Goal: Information Seeking & Learning: Learn about a topic

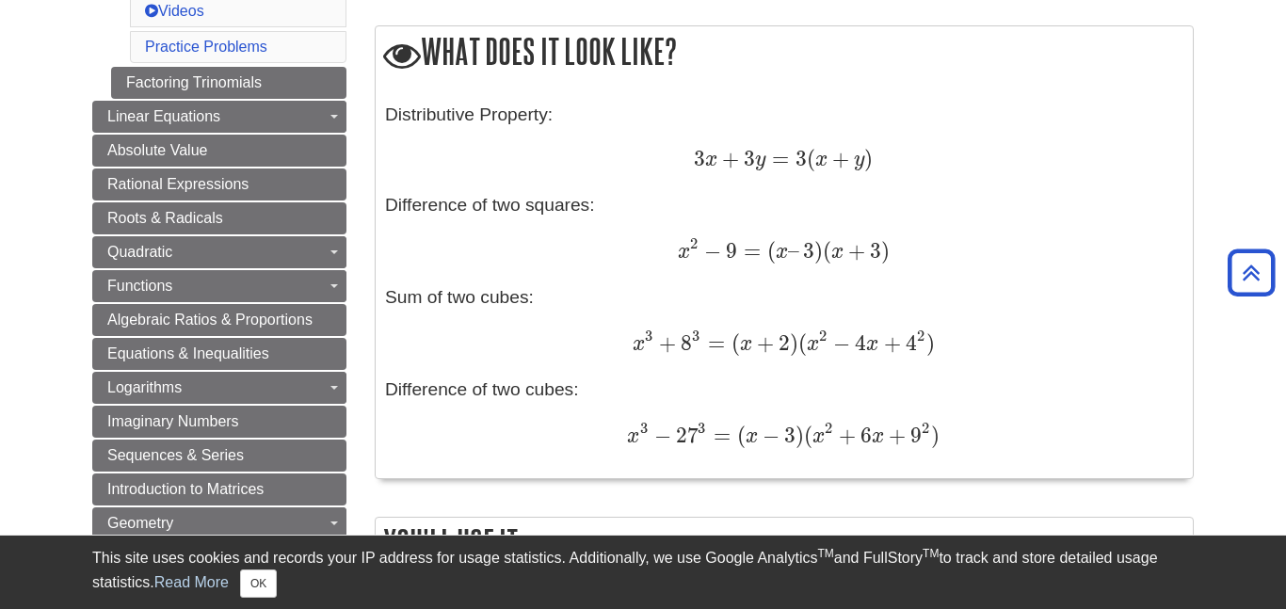
scroll to position [977, 0]
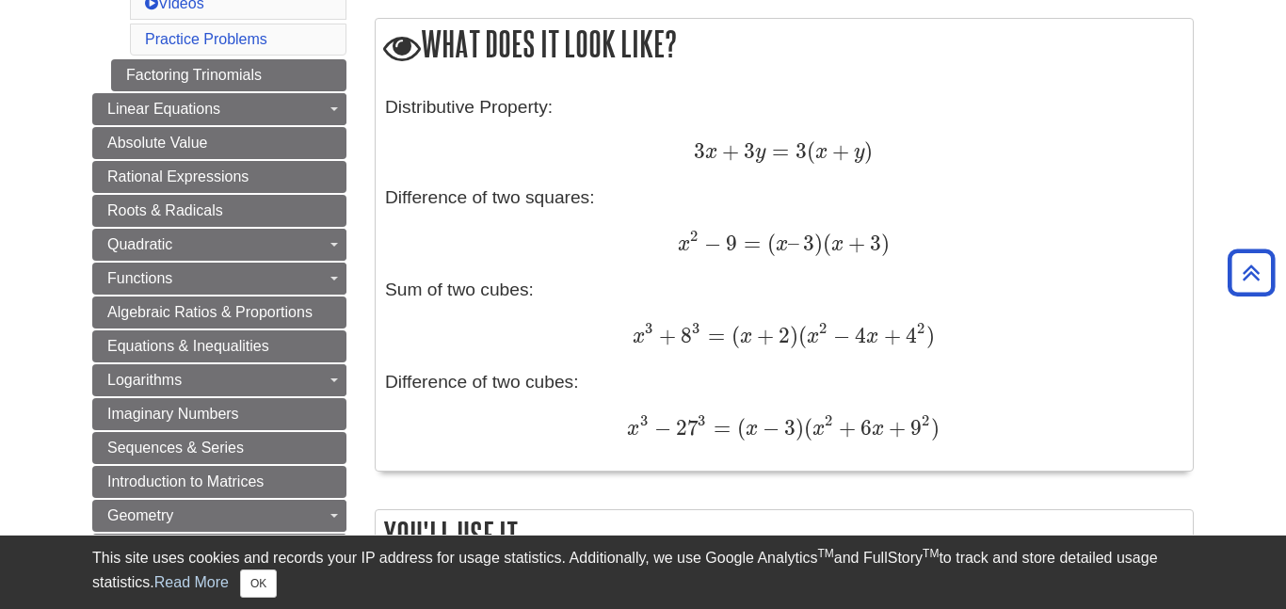
click at [1199, 165] on div "What does it mean? Definitions: Factoring a polynomial is expressing the polyno…" at bounding box center [784, 521] width 847 height 2384
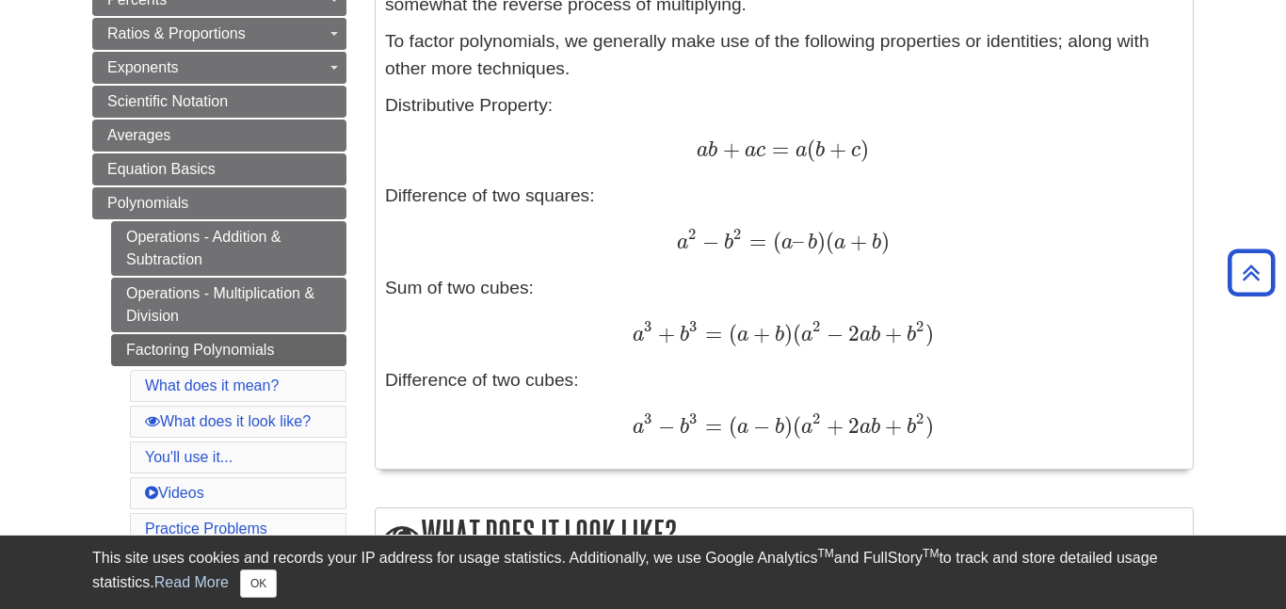
scroll to position [484, 0]
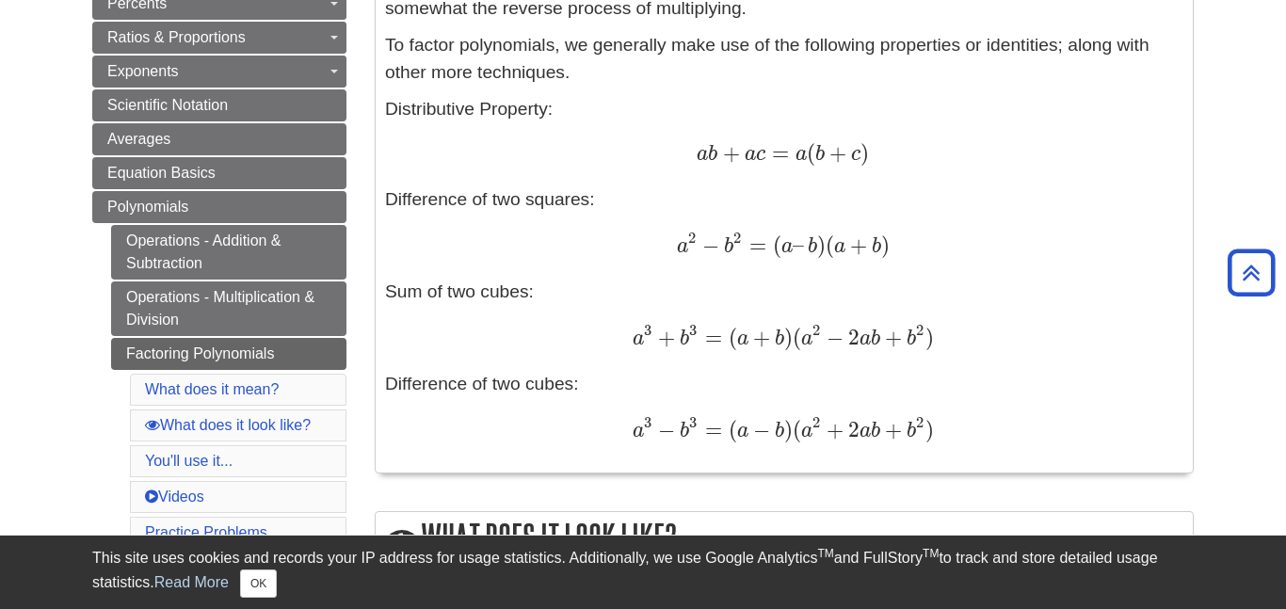
click at [784, 229] on div "Definitions: Factoring a polynomial is expressing the polynomial as a product o…" at bounding box center [784, 187] width 799 height 550
click at [918, 418] on span "2" at bounding box center [920, 422] width 8 height 19
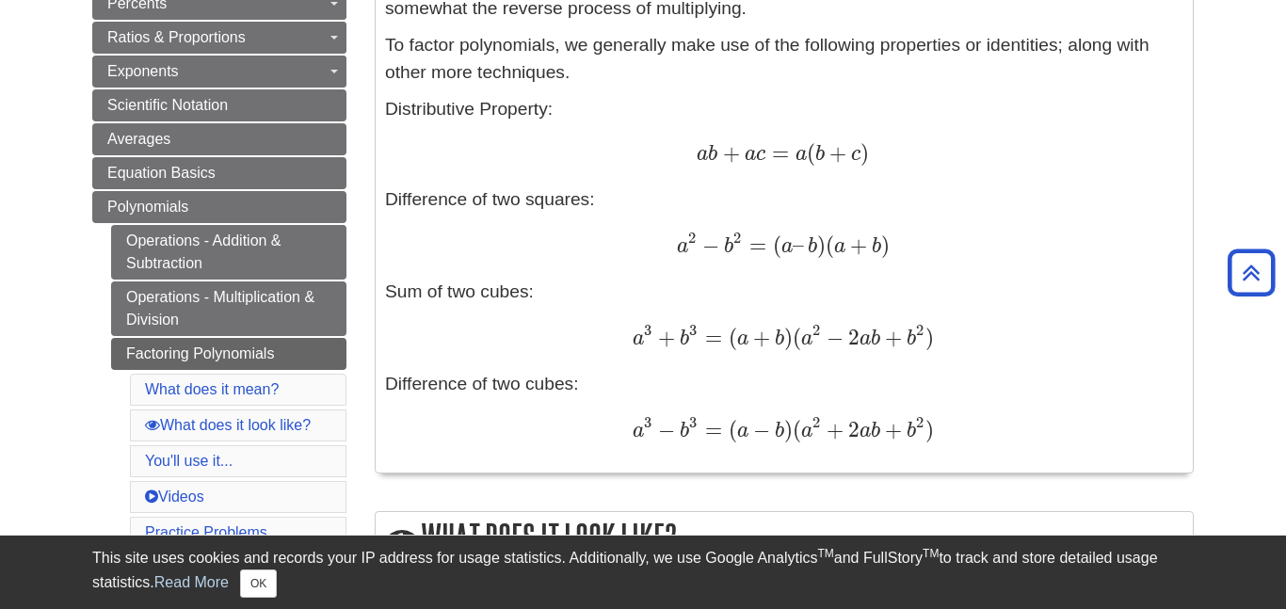
click at [918, 418] on span "2" at bounding box center [920, 422] width 8 height 19
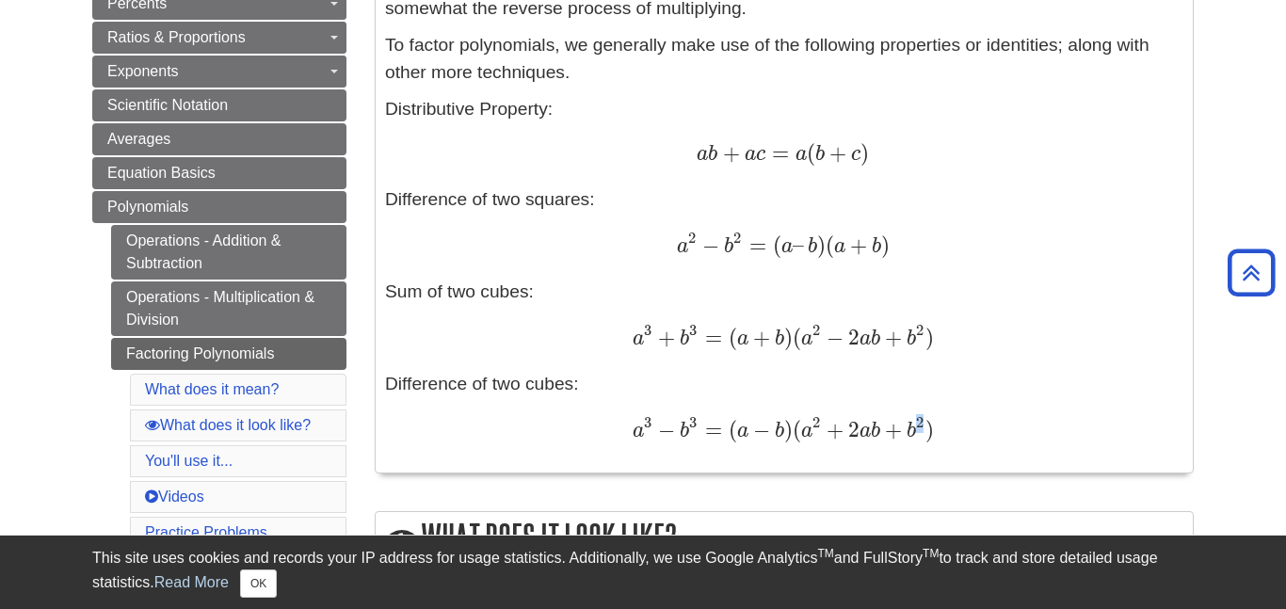
click at [918, 418] on span "2" at bounding box center [920, 422] width 8 height 19
click at [933, 412] on span "a 3 − b 3 = ( a − b ) ( a 2 + 2 a b + b 2 )" at bounding box center [784, 416] width 302 height 53
